Goal: Information Seeking & Learning: Learn about a topic

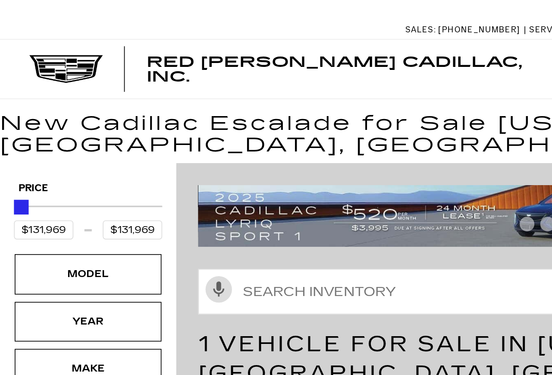
type input "$118,140"
type input "$143,269"
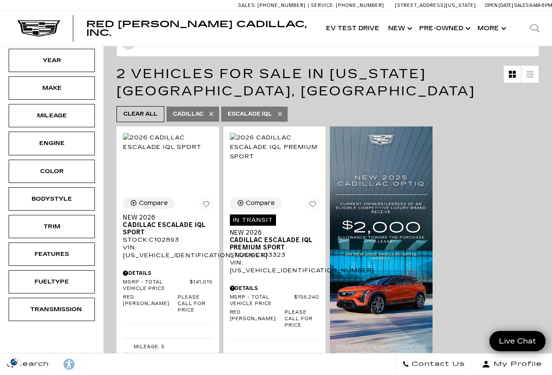
scroll to position [90, 0]
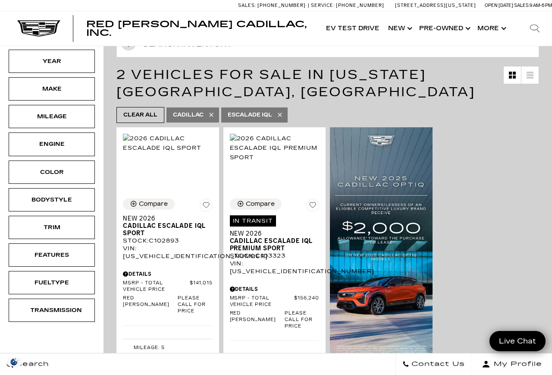
click at [283, 115] on icon at bounding box center [279, 114] width 7 height 7
click at [288, 119] on link "Escalade IQL" at bounding box center [254, 114] width 66 height 15
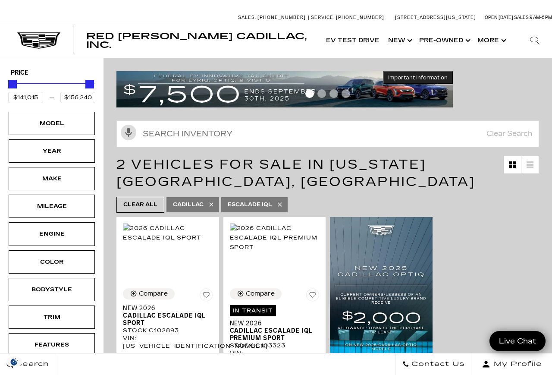
click at [161, 202] on link "Clear All" at bounding box center [140, 205] width 48 height 16
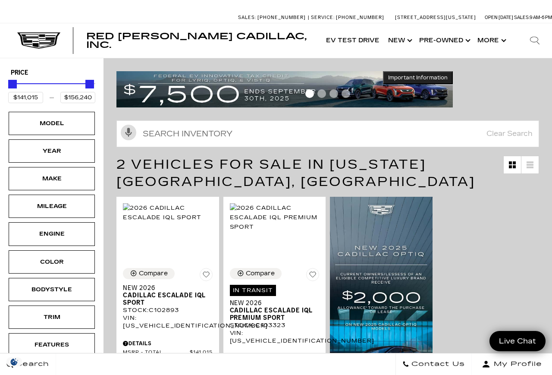
type input "$45,985"
type input "$158,810"
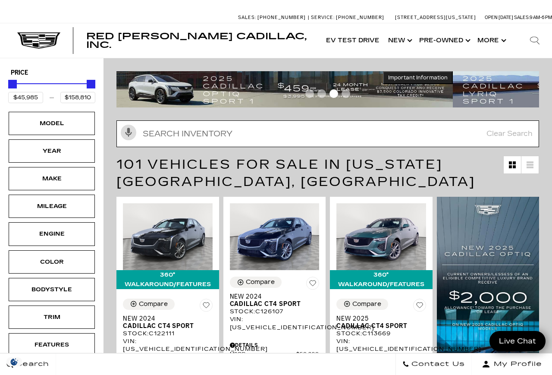
click at [266, 131] on input "text" at bounding box center [327, 133] width 423 height 27
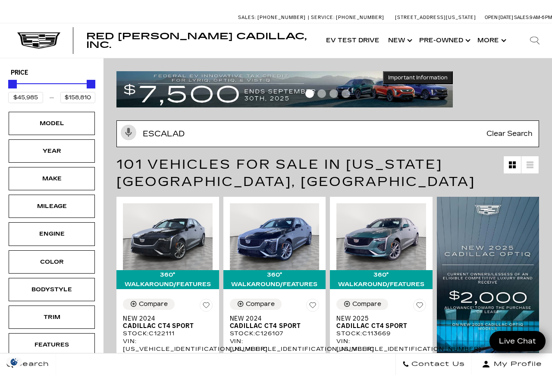
type input "Escalade"
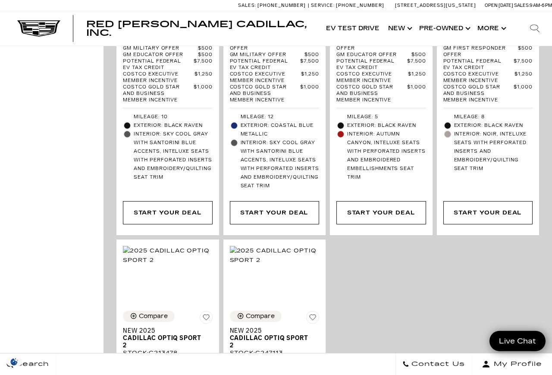
scroll to position [2094, 0]
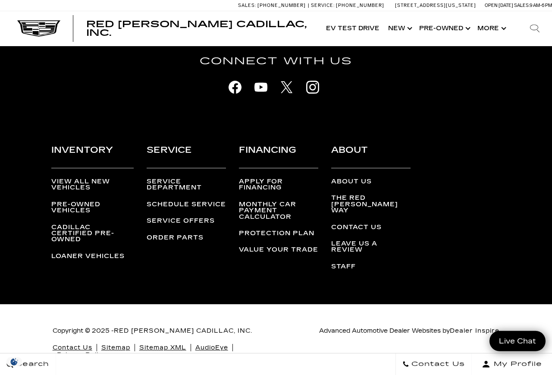
type input "$118,140"
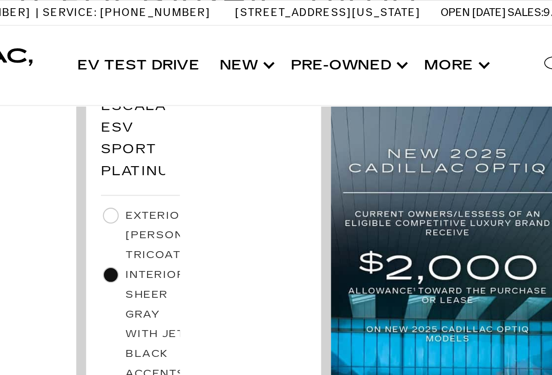
scroll to position [169, 0]
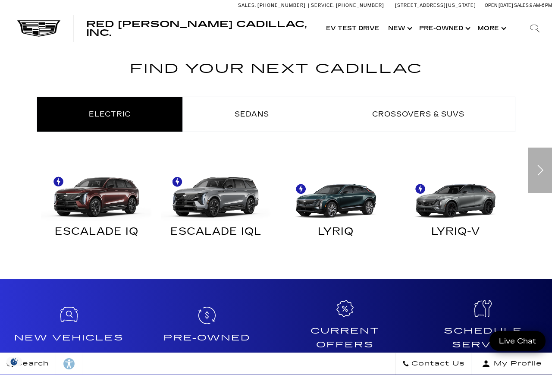
scroll to position [419, 0]
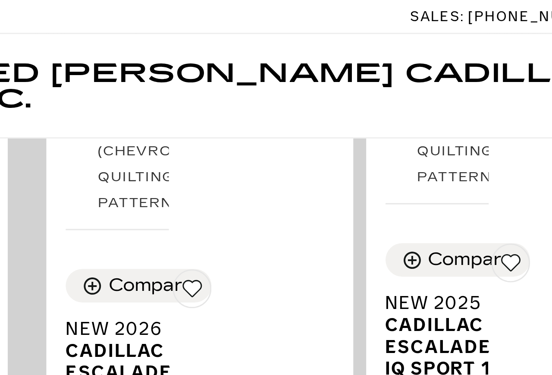
scroll to position [408, 0]
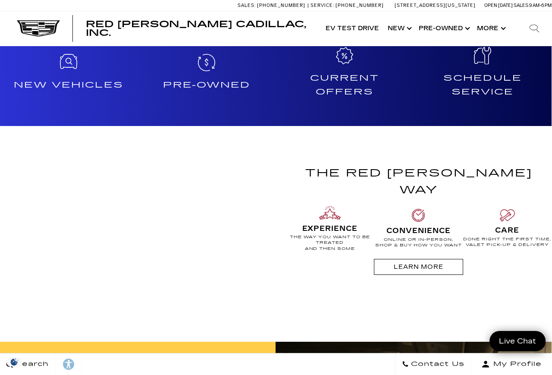
scroll to position [658, 0]
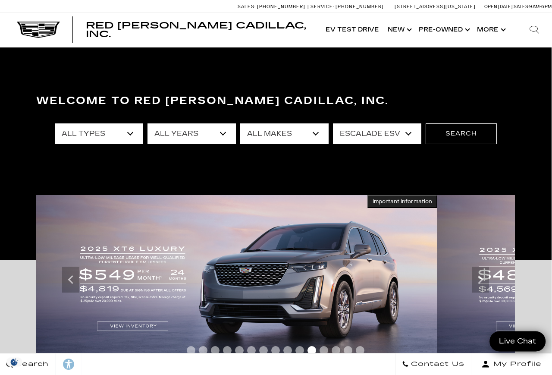
scroll to position [0, 0]
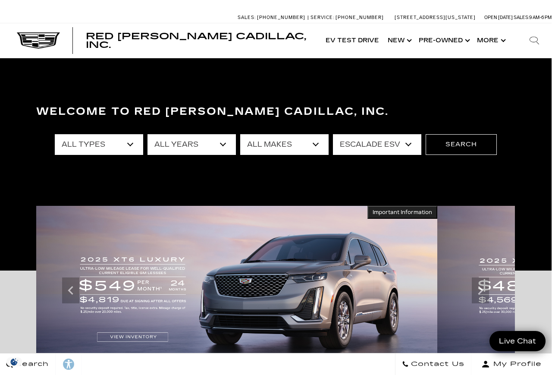
click at [401, 148] on select "All Models Colorado Corvette Grand Sport Crosstrek Crown Signia CT4 CT5 Escalad…" at bounding box center [377, 144] width 88 height 21
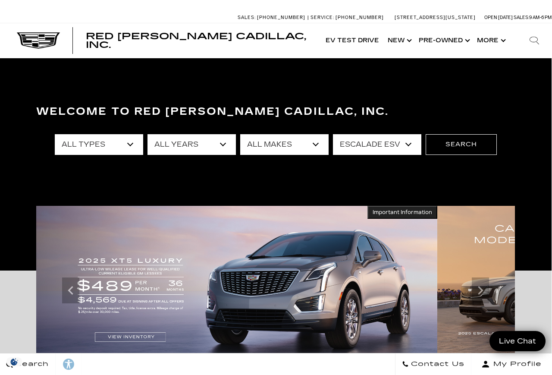
select select "Escalade"
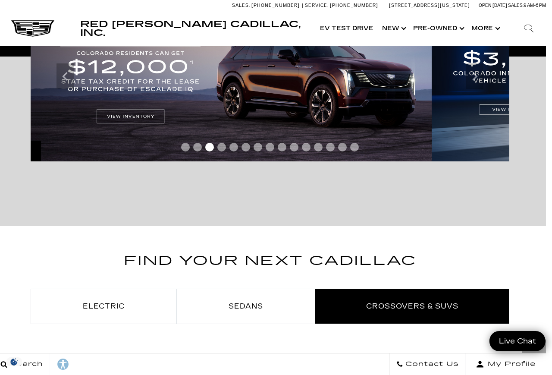
scroll to position [290, 6]
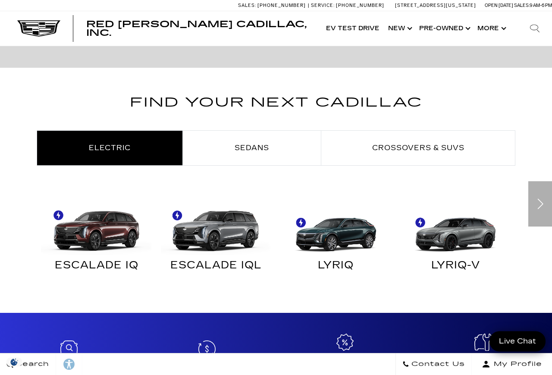
scroll to position [372, 0]
click at [454, 150] on span "Crossovers & SUVs" at bounding box center [418, 148] width 92 height 8
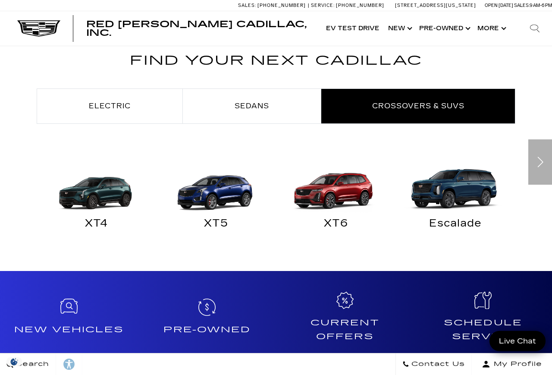
scroll to position [415, 0]
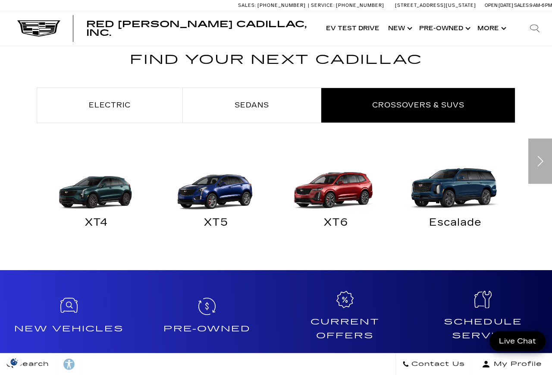
click at [134, 103] on link "Electric" at bounding box center [109, 105] width 145 height 34
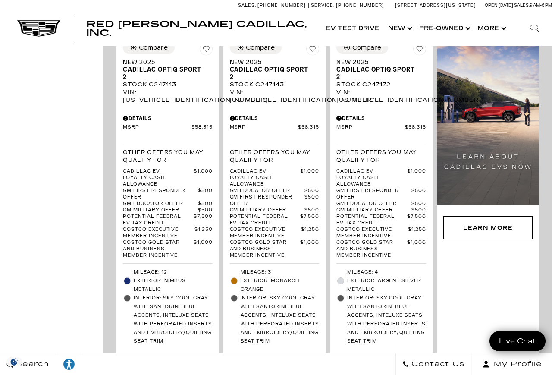
scroll to position [1102, 0]
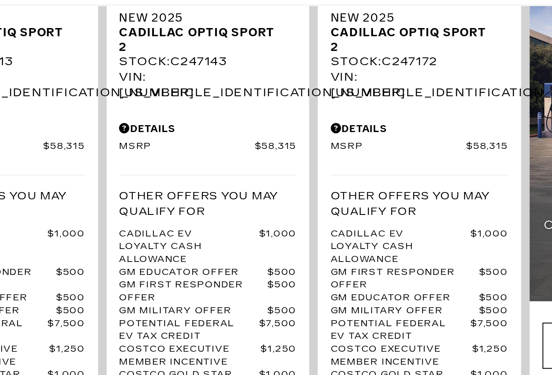
click at [230, 94] on div "VIN: 3GYK3GMR6SS247143" at bounding box center [275, 86] width 90 height 16
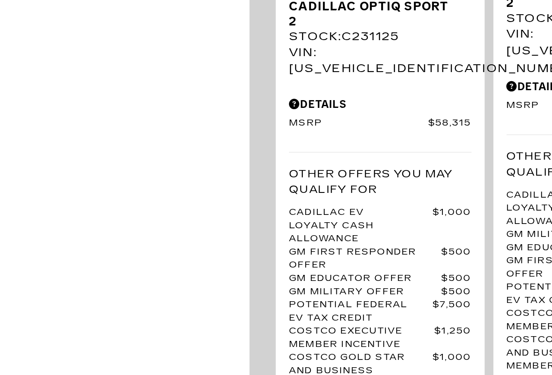
scroll to position [1532, 0]
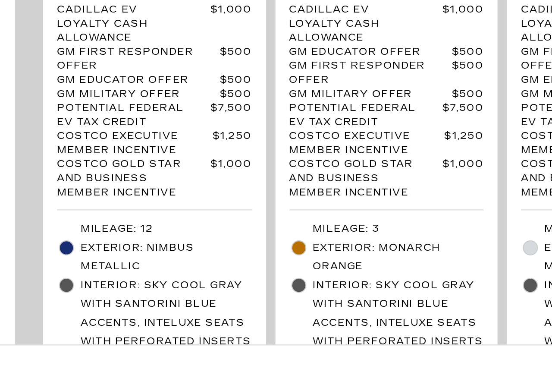
scroll to position [1076, 0]
